Goal: Task Accomplishment & Management: Manage account settings

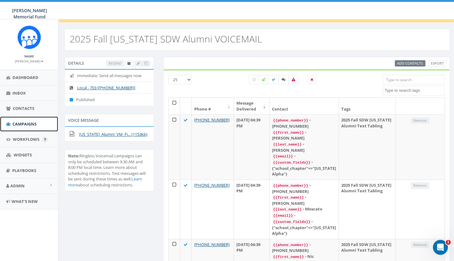
click at [30, 124] on span "Campaigns" at bounding box center [24, 124] width 24 height 6
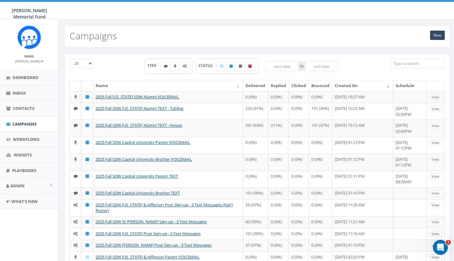
click at [410, 61] on input "search" at bounding box center [417, 63] width 55 height 9
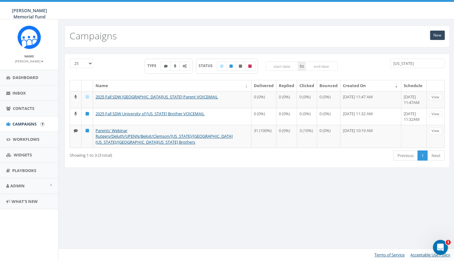
type input "colorado"
click at [23, 124] on span "Campaigns" at bounding box center [24, 124] width 24 height 6
drag, startPoint x: 411, startPoint y: 64, endPoint x: 387, endPoint y: 64, distance: 24.4
click at [390, 64] on input "colorado" at bounding box center [417, 63] width 55 height 9
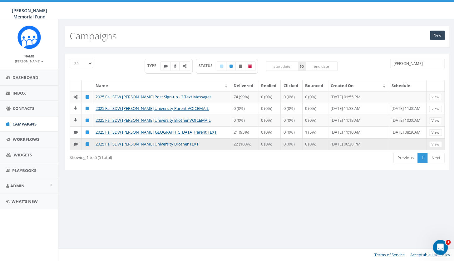
type input "denison"
click at [157, 147] on link "2025 Fall SDW [PERSON_NAME] University Brother TEXT" at bounding box center [147, 144] width 103 height 6
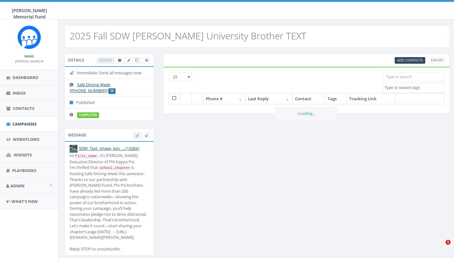
select select
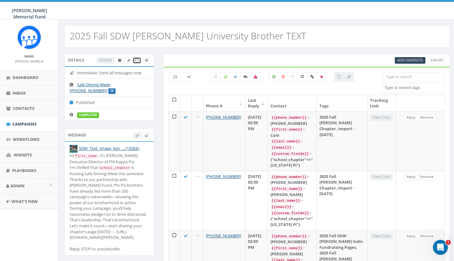
click at [137, 58] on link at bounding box center [137, 60] width 8 height 7
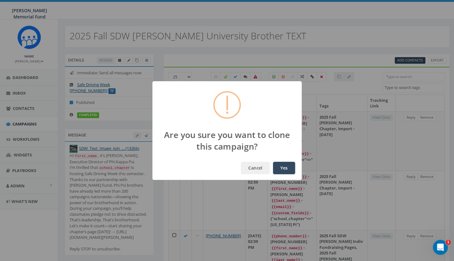
click at [286, 168] on button "Yes" at bounding box center [284, 168] width 22 height 12
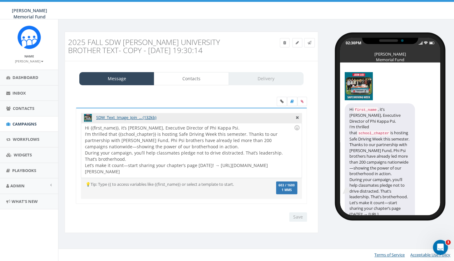
click at [140, 41] on h3 "2025 Fall SDW [PERSON_NAME] University Brother TEXT- Copy - [DATE] 19:30:14" at bounding box center [159, 46] width 183 height 17
click at [140, 41] on h3 "2025 Fall SDW Denison University Brother TEXT- Copy - 2025-09-26 19:30:14" at bounding box center [159, 46] width 183 height 17
click at [300, 43] on link at bounding box center [297, 42] width 10 height 9
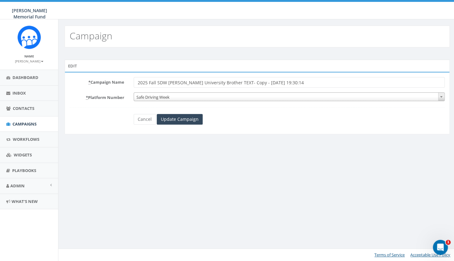
click at [179, 83] on input "2025 Fall SDW [PERSON_NAME] University Brother TEXT- Copy - [DATE] 19:30:14" at bounding box center [289, 82] width 311 height 11
drag, startPoint x: 236, startPoint y: 83, endPoint x: 317, endPoint y: 89, distance: 81.5
click at [317, 88] on input "2025 Fall SDW [US_STATE] University Brother TEXT- Copy - [DATE] 19:30:14" at bounding box center [289, 82] width 311 height 11
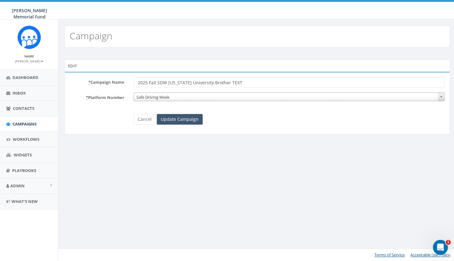
type input "2025 Fall SDW [US_STATE] University Brother TEXT"
click at [169, 122] on input "Update Campaign" at bounding box center [180, 119] width 46 height 11
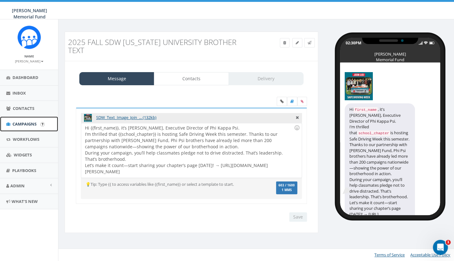
click at [22, 125] on span "Campaigns" at bounding box center [24, 124] width 24 height 6
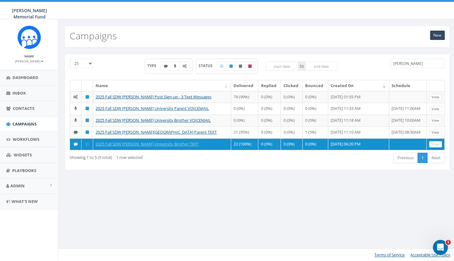
drag, startPoint x: 414, startPoint y: 63, endPoint x: 353, endPoint y: 63, distance: 60.3
click at [390, 66] on input "[PERSON_NAME]" at bounding box center [417, 63] width 55 height 9
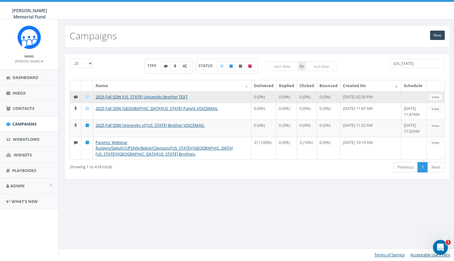
type input "[US_STATE]"
click at [163, 93] on td "2025 Fall SDW [US_STATE] University Brother TEXT" at bounding box center [172, 97] width 158 height 12
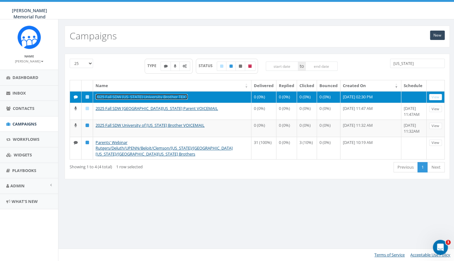
click at [158, 99] on link "2025 Fall SDW [US_STATE] University Brother TEXT" at bounding box center [142, 97] width 92 height 6
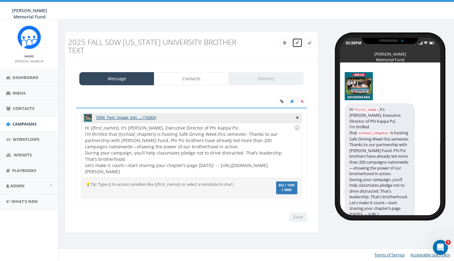
click at [297, 42] on icon at bounding box center [297, 43] width 3 height 4
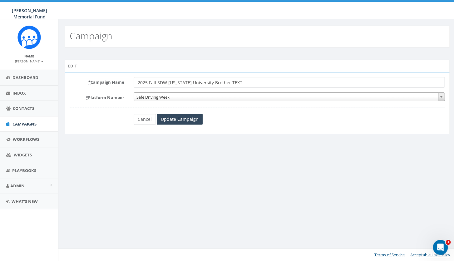
click at [168, 82] on input "2025 Fall SDW Colorado University Brother TEXT" at bounding box center [289, 82] width 311 height 11
click at [224, 81] on input "2025 Fall SDW University of Colorado University Brother TEXT" at bounding box center [289, 82] width 311 height 11
type input "2025 Fall SDW University of [US_STATE] Brother TEXT"
click at [173, 121] on input "Update Campaign" at bounding box center [180, 119] width 46 height 11
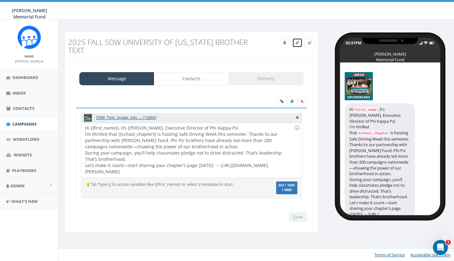
click at [296, 41] on span at bounding box center [297, 42] width 3 height 5
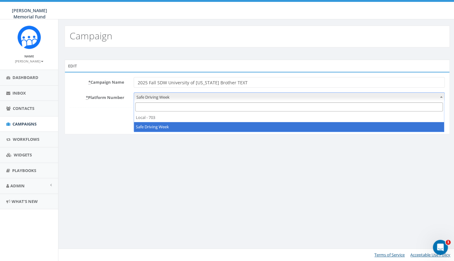
click at [176, 95] on span "Safe Driving Week" at bounding box center [289, 97] width 311 height 9
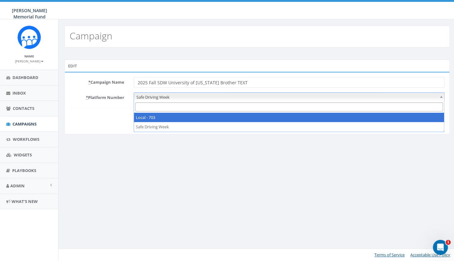
select select "7505828"
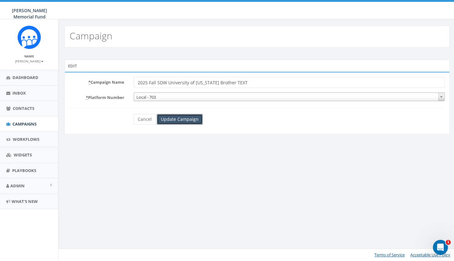
click at [186, 120] on input "Update Campaign" at bounding box center [180, 119] width 46 height 11
